Goal: Find contact information: Find contact information

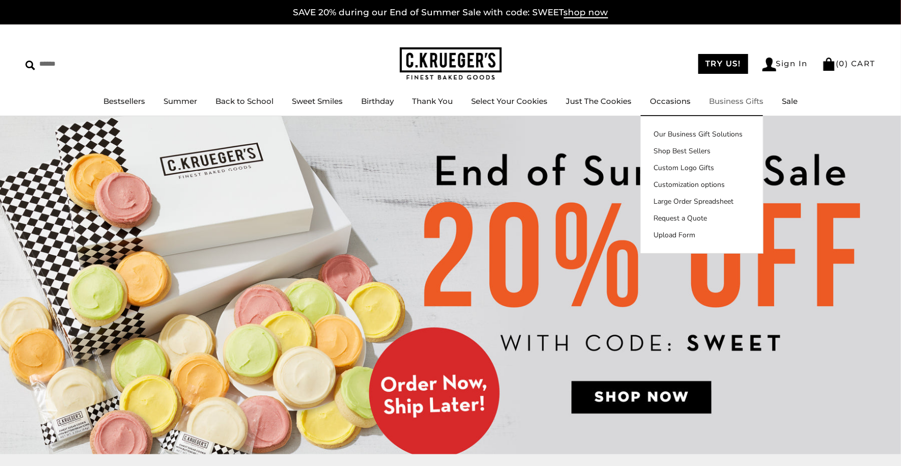
click at [716, 101] on link "Business Gifts" at bounding box center [736, 101] width 54 height 10
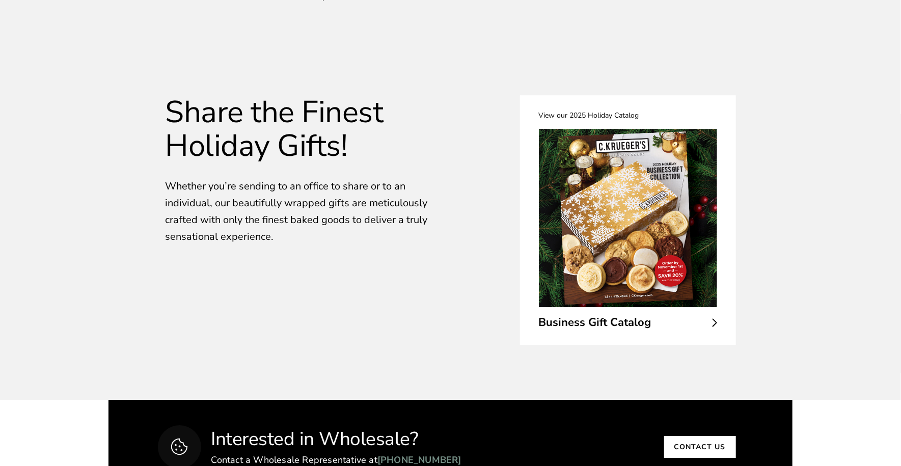
scroll to position [1700, 0]
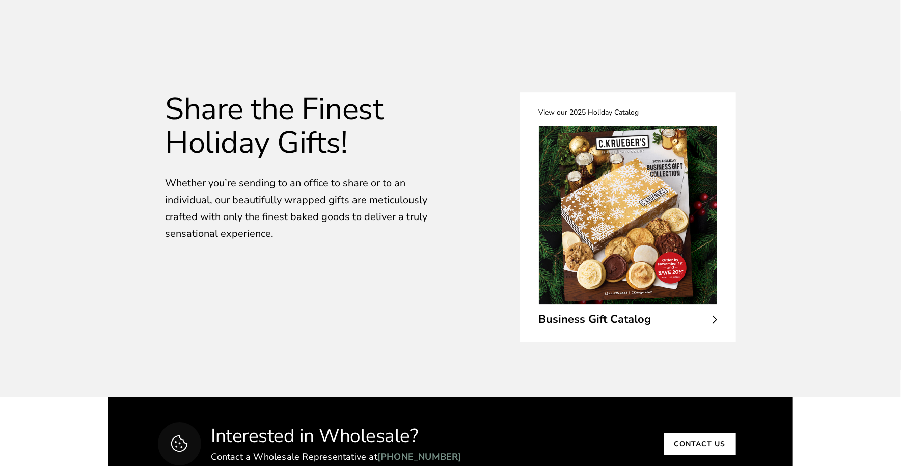
drag, startPoint x: 642, startPoint y: 194, endPoint x: 642, endPoint y: 178, distance: 16.8
click at [642, 194] on img at bounding box center [628, 215] width 178 height 178
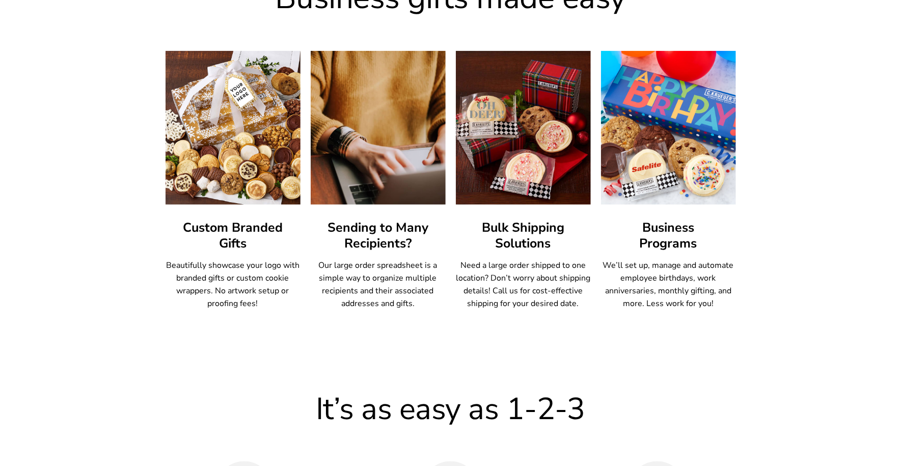
scroll to position [579, 0]
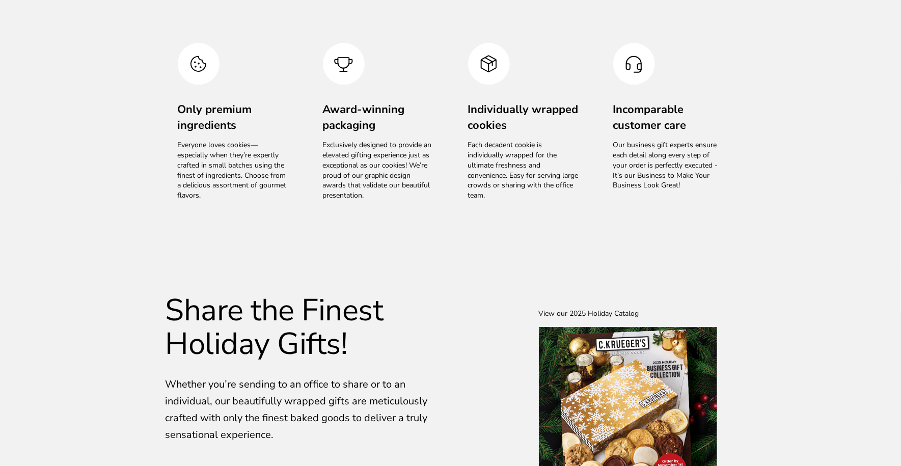
scroll to position [1506, 0]
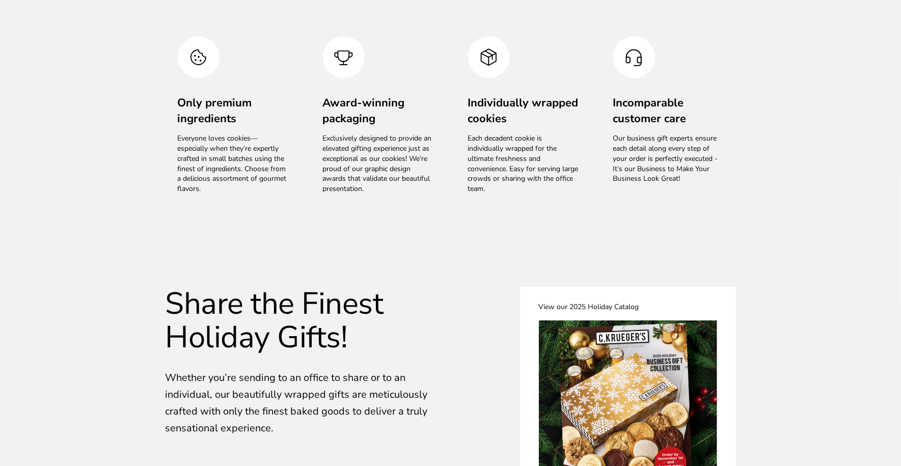
drag, startPoint x: 676, startPoint y: 361, endPoint x: 676, endPoint y: 344, distance: 16.8
click at [676, 361] on img at bounding box center [628, 409] width 178 height 178
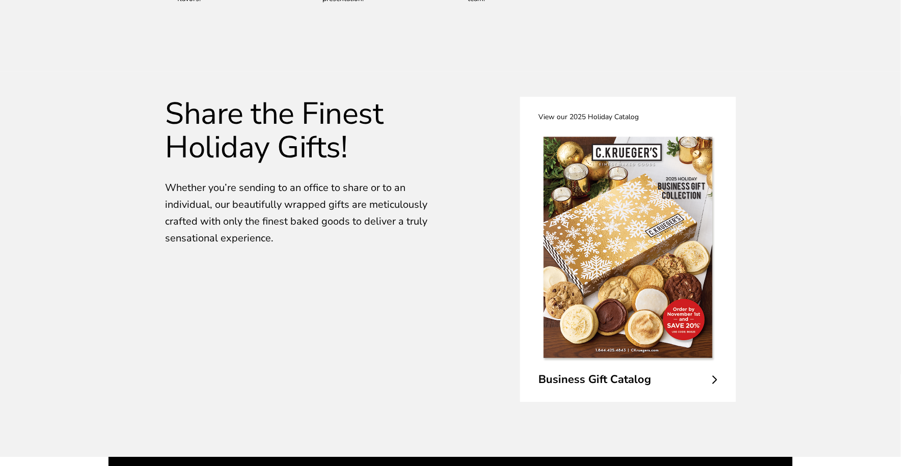
scroll to position [1698, 0]
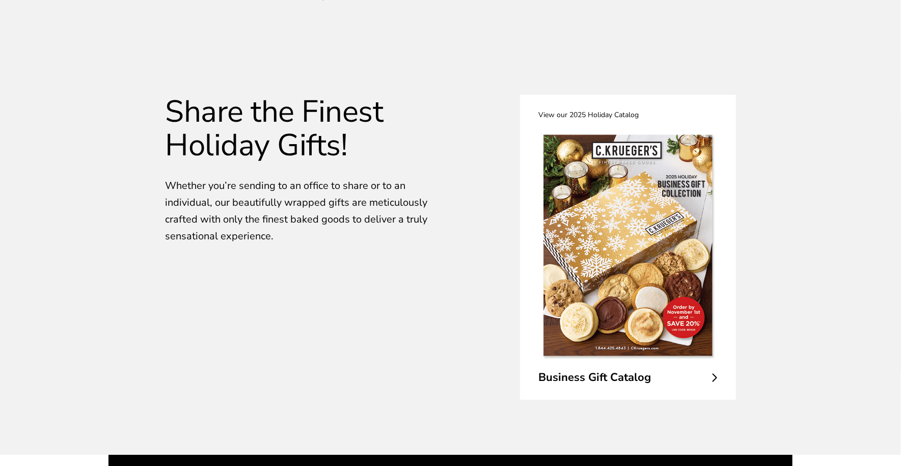
drag, startPoint x: 659, startPoint y: 236, endPoint x: 658, endPoint y: 220, distance: 16.3
click at [658, 237] on img at bounding box center [628, 245] width 178 height 234
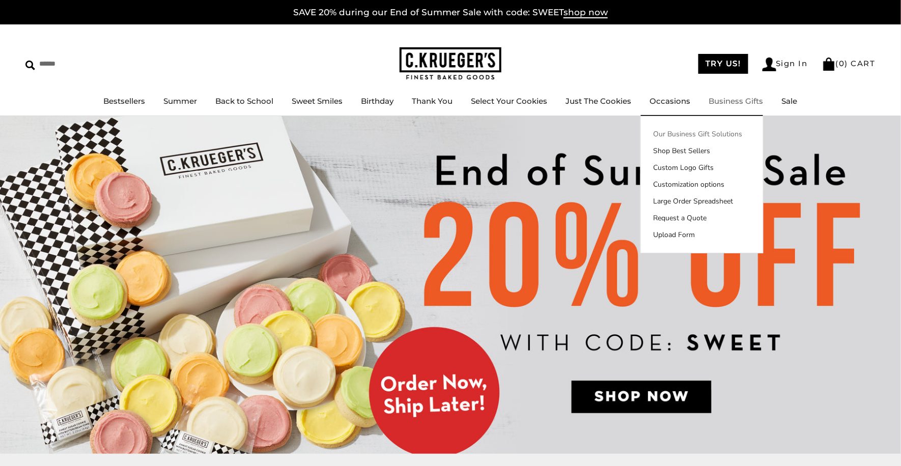
click at [711, 130] on link "Our Business Gift Solutions" at bounding box center [702, 134] width 122 height 11
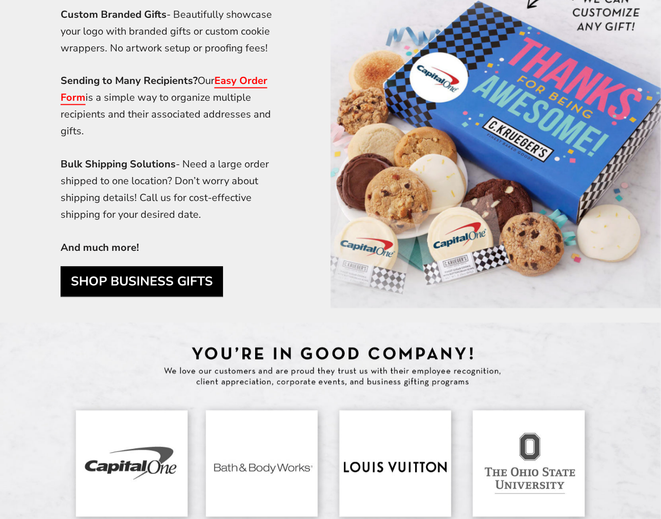
scroll to position [2643, 0]
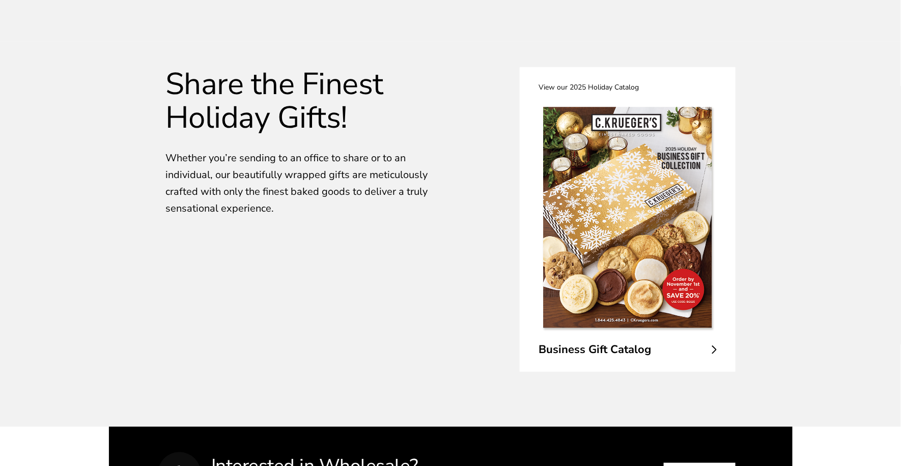
scroll to position [1729, 0]
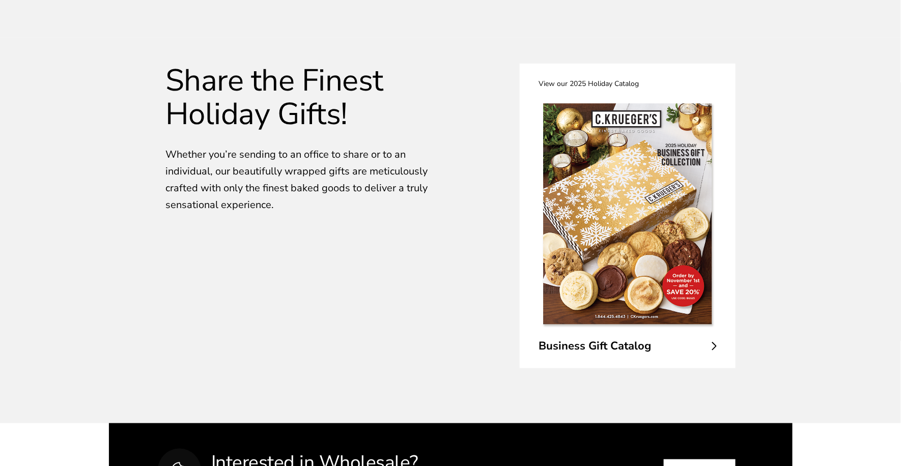
drag, startPoint x: 668, startPoint y: 195, endPoint x: 667, endPoint y: 179, distance: 16.8
click at [668, 195] on img at bounding box center [628, 214] width 178 height 234
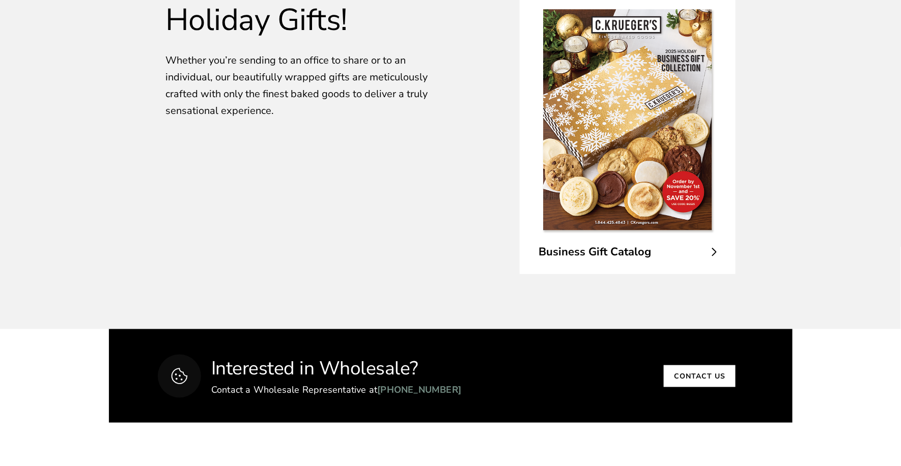
scroll to position [1867, 0]
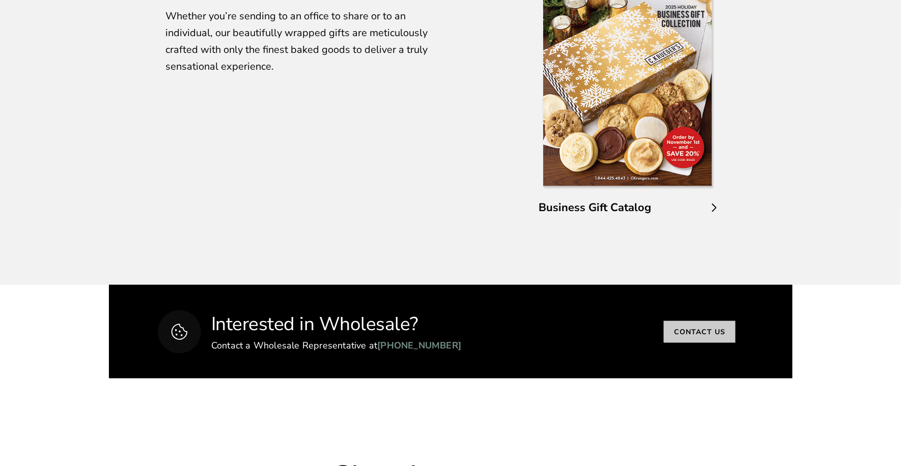
click at [696, 321] on link "Contact us" at bounding box center [700, 332] width 72 height 22
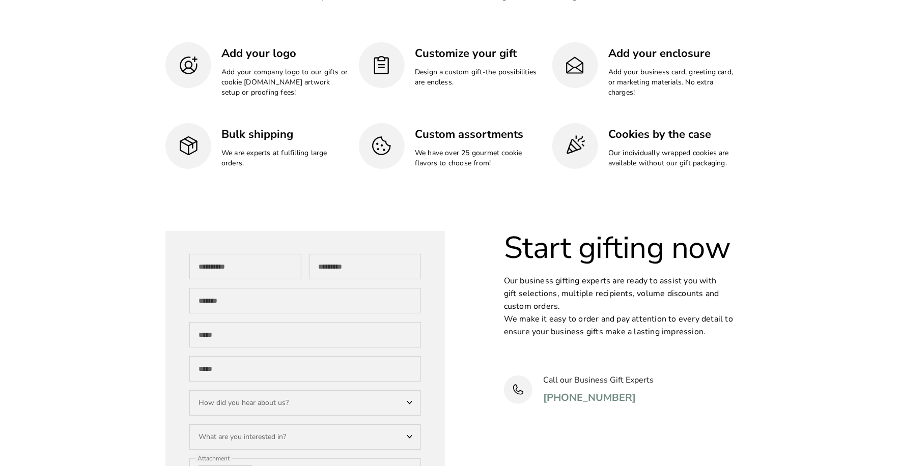
scroll to position [3097, 0]
